Goal: Check status

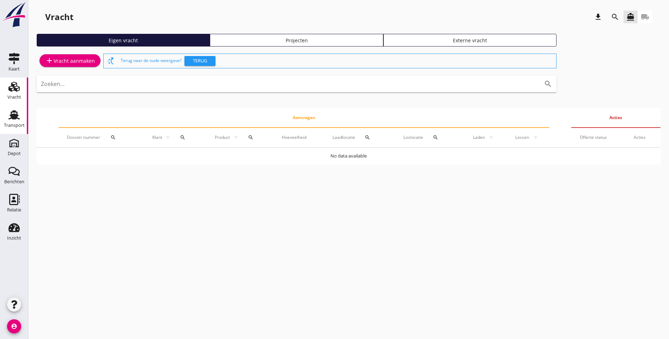
click at [10, 121] on div "Transport" at bounding box center [14, 126] width 21 height 10
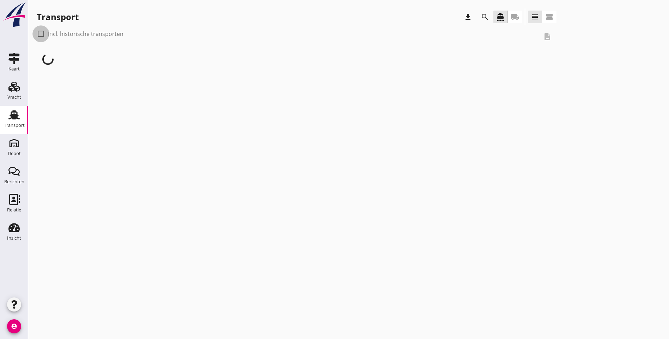
click at [42, 35] on div at bounding box center [41, 34] width 12 height 12
checkbox input "true"
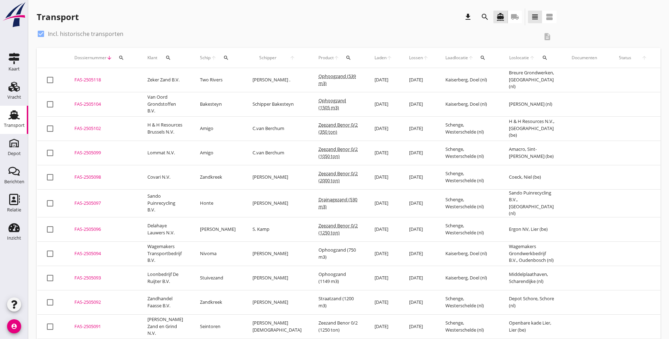
click at [346, 59] on icon "search" at bounding box center [349, 58] width 6 height 6
click at [326, 79] on input "Zoeken op product..." at bounding box center [353, 78] width 73 height 11
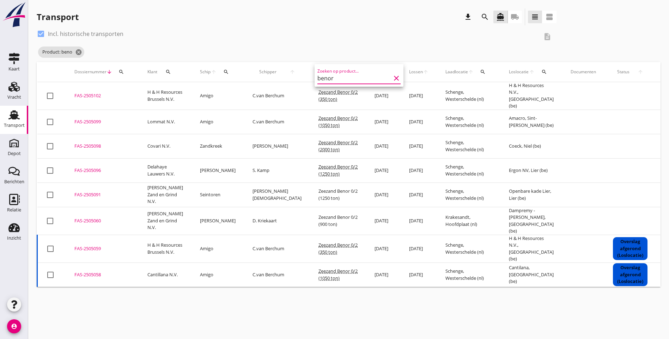
type input "benor"
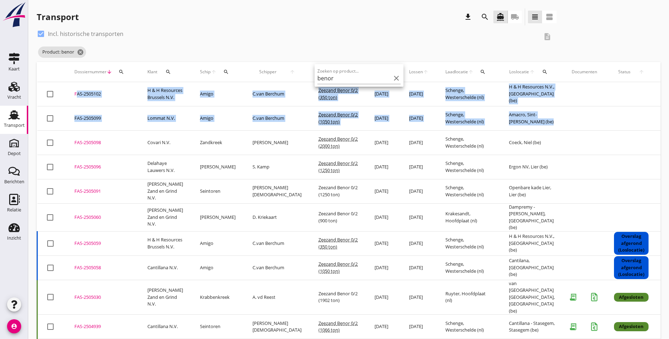
drag, startPoint x: 544, startPoint y: 124, endPoint x: 73, endPoint y: 93, distance: 472.2
click at [73, 93] on tbody "check_box_outline_blank FAS-2505102 upload_file Drop hier uw bestand om het aan…" at bounding box center [391, 334] width 708 height 504
copy tbody "FAS-2505102 upload_file Drop hier uw bestand om het aan het dossier toe te voeg…"
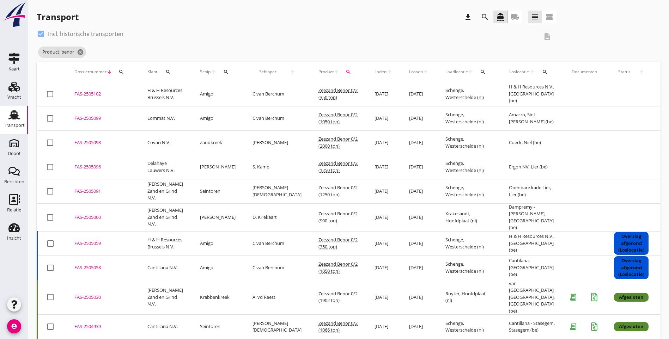
click at [510, 36] on div "check_box Incl. historische transporten description Product: benor cancel" at bounding box center [349, 45] width 624 height 34
drag, startPoint x: 78, startPoint y: 52, endPoint x: 101, endPoint y: 51, distance: 22.9
click at [78, 52] on icon "cancel" at bounding box center [80, 52] width 7 height 7
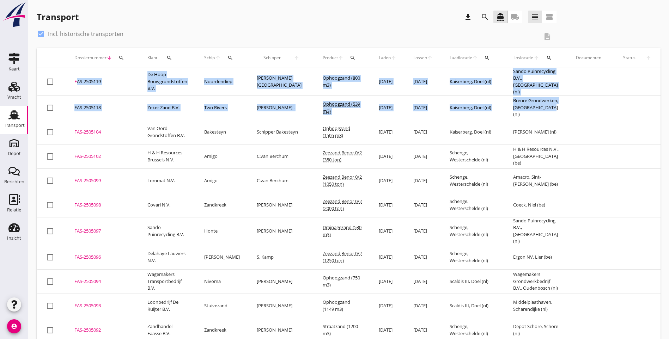
drag, startPoint x: 535, startPoint y: 112, endPoint x: 71, endPoint y: 79, distance: 465.3
click at [71, 79] on tbody "check_box_outline_blank FAS-2505119 upload_file Drop hier uw bestand om het aan…" at bounding box center [395, 325] width 716 height 515
copy tbody "FAS-2505119 upload_file Drop hier uw bestand om het aan het dossier toe te voeg…"
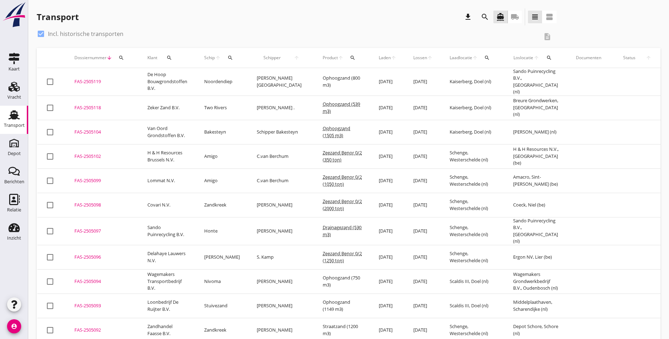
click at [533, 34] on div "check_box Incl. historische transporten description" at bounding box center [349, 38] width 624 height 20
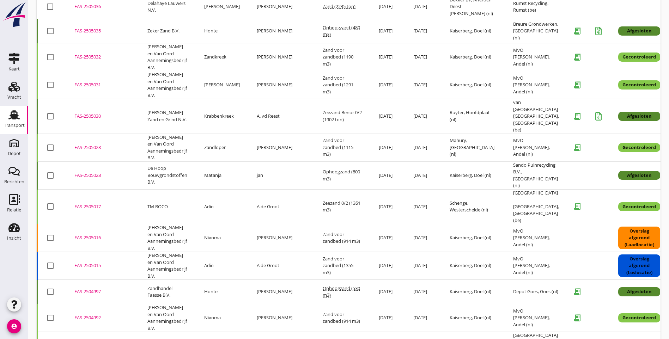
scroll to position [635, 0]
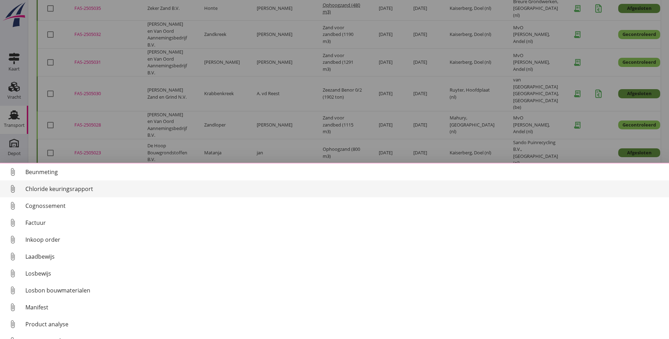
click at [75, 193] on link "attach_file Chloride keuringsrapport" at bounding box center [334, 189] width 669 height 17
